Goal: Task Accomplishment & Management: Manage account settings

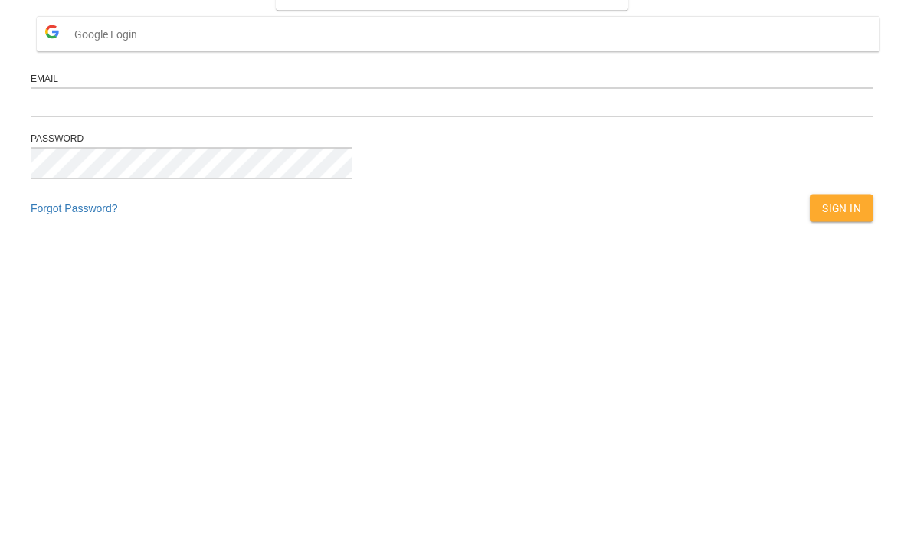
scroll to position [218, 0]
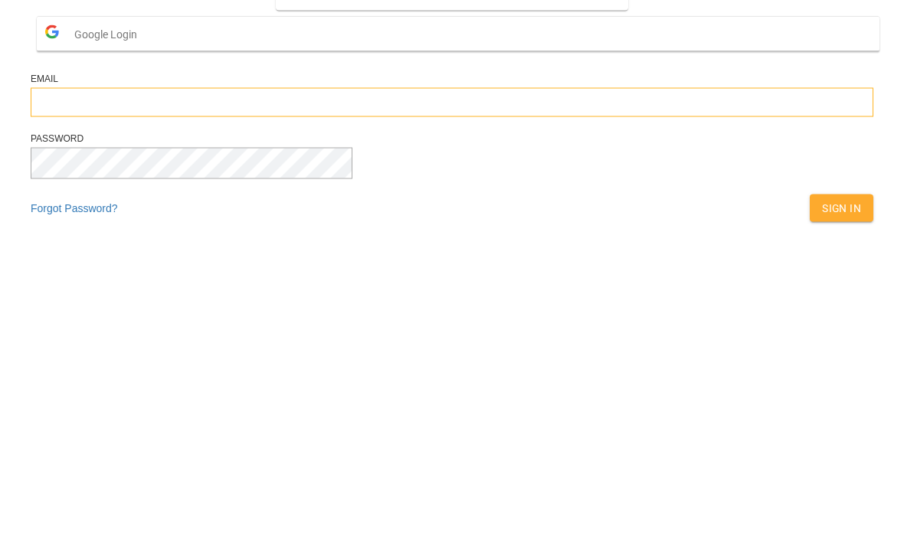
type input "**********"
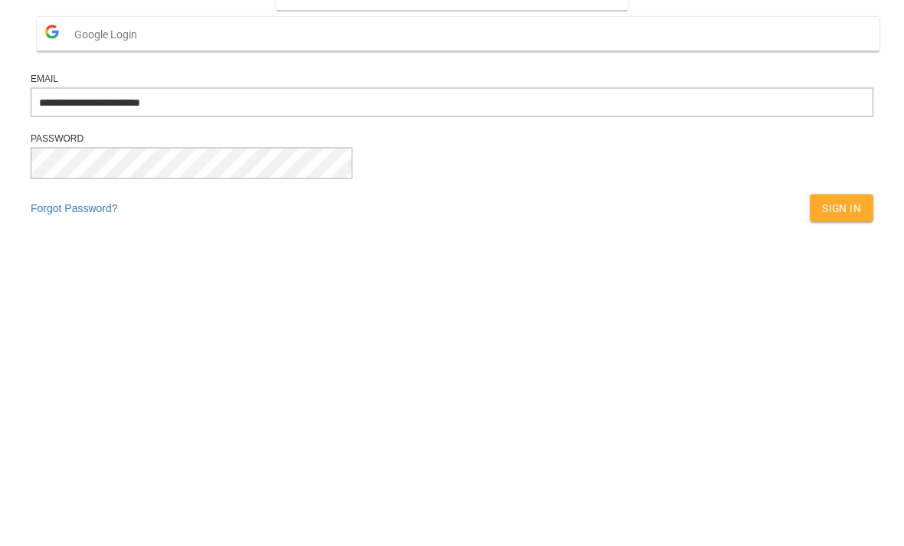
click at [810, 412] on button "Sign In" at bounding box center [842, 426] width 64 height 28
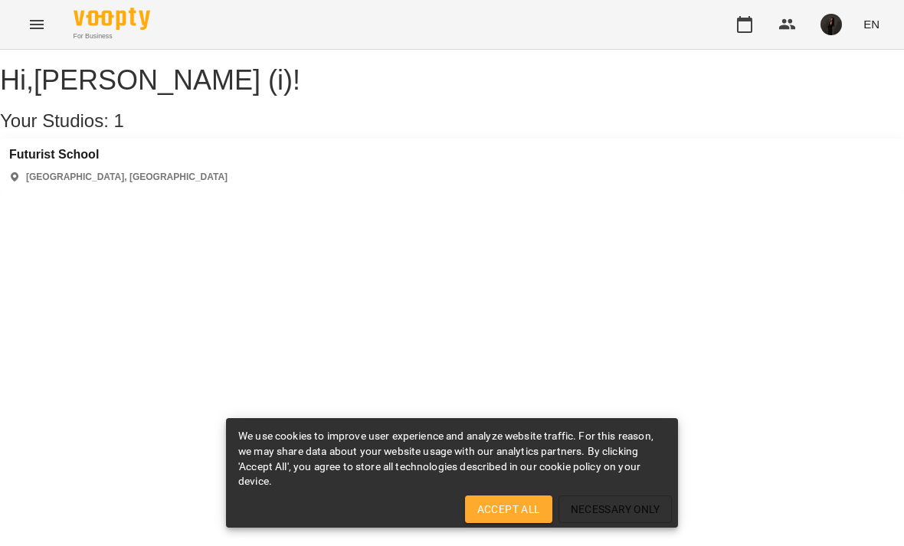
click at [736, 22] on icon "button" at bounding box center [745, 24] width 18 height 18
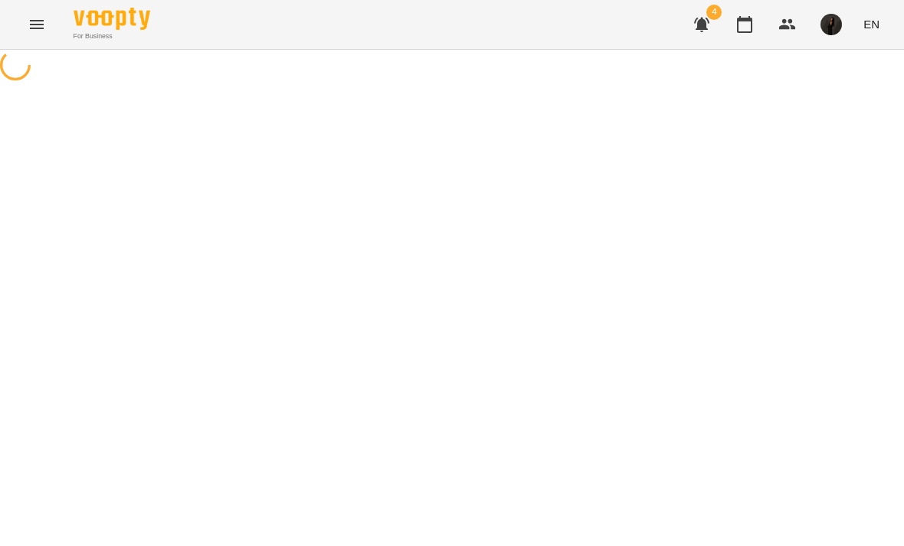
click at [830, 20] on img "button" at bounding box center [831, 24] width 21 height 21
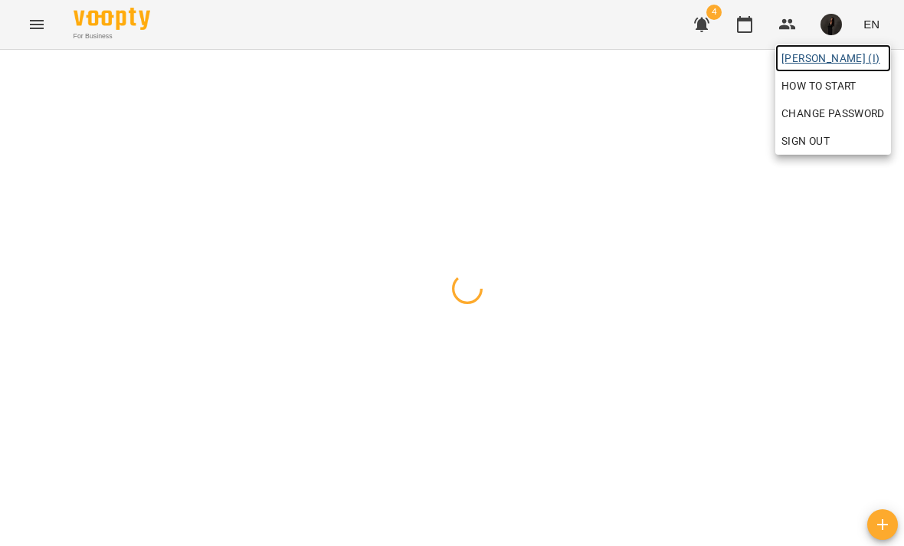
click at [842, 49] on span "[PERSON_NAME] (і)" at bounding box center [833, 58] width 103 height 18
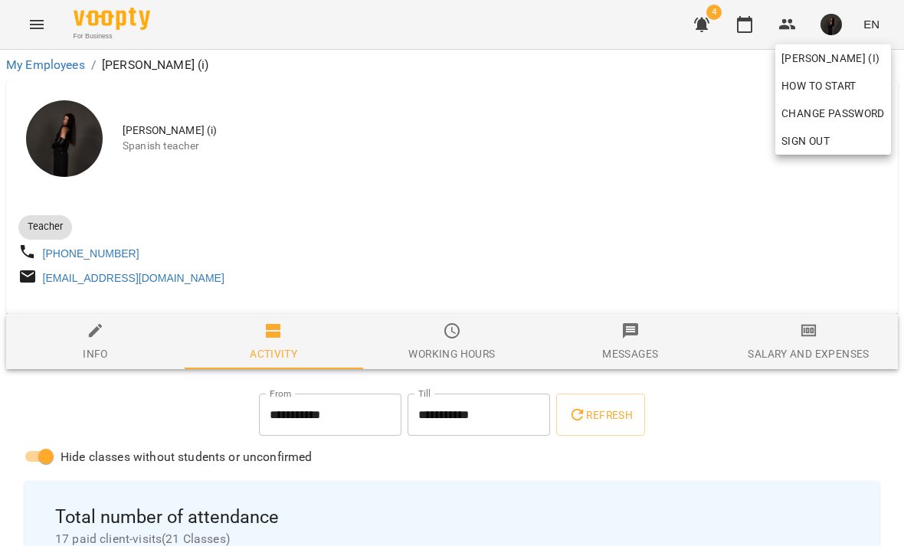
click at [565, 267] on div at bounding box center [452, 273] width 904 height 546
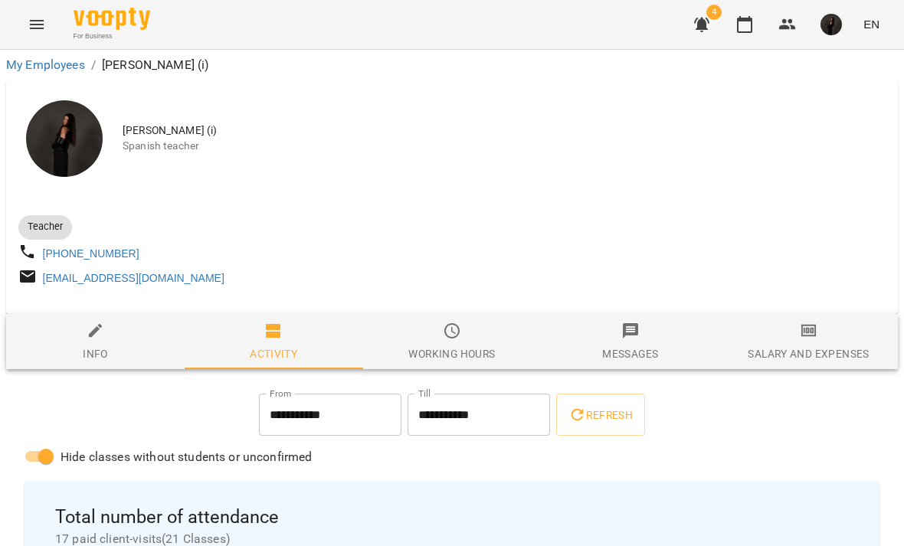
click at [103, 340] on icon "button" at bounding box center [96, 331] width 18 height 18
select select "**"
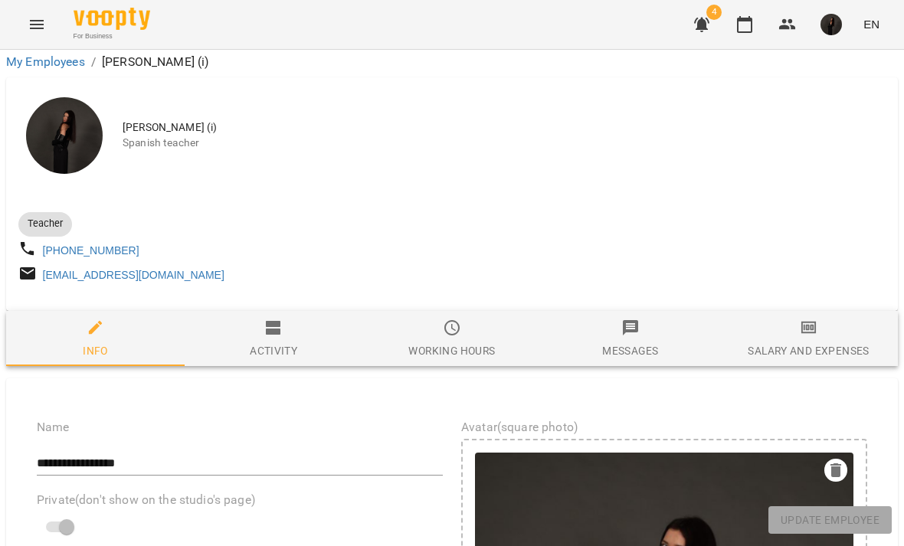
scroll to position [38, 0]
click at [449, 342] on div "Working hours" at bounding box center [451, 351] width 87 height 18
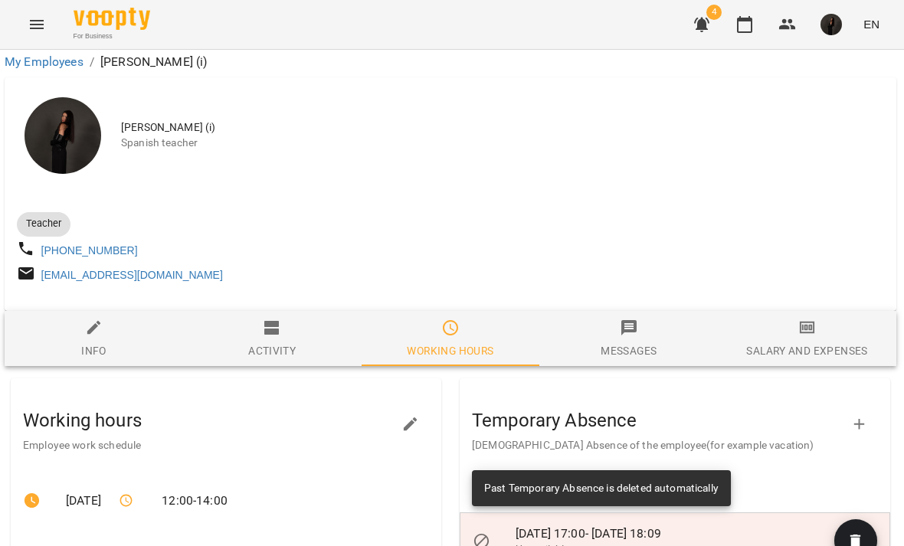
scroll to position [428, 2]
